Goal: Check status: Check status

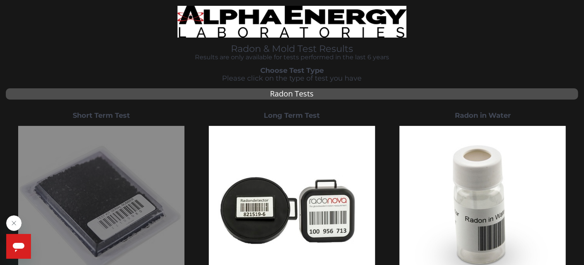
click at [127, 152] on img at bounding box center [101, 209] width 166 height 166
